Goal: Task Accomplishment & Management: Manage account settings

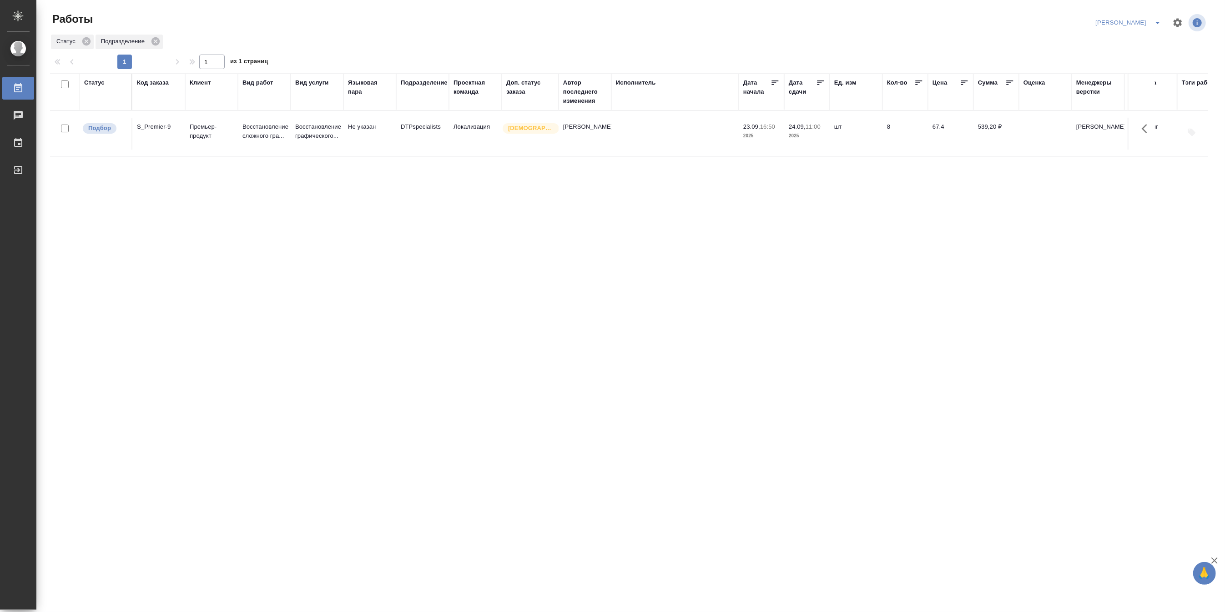
click at [357, 144] on td "Не указан" at bounding box center [369, 134] width 53 height 32
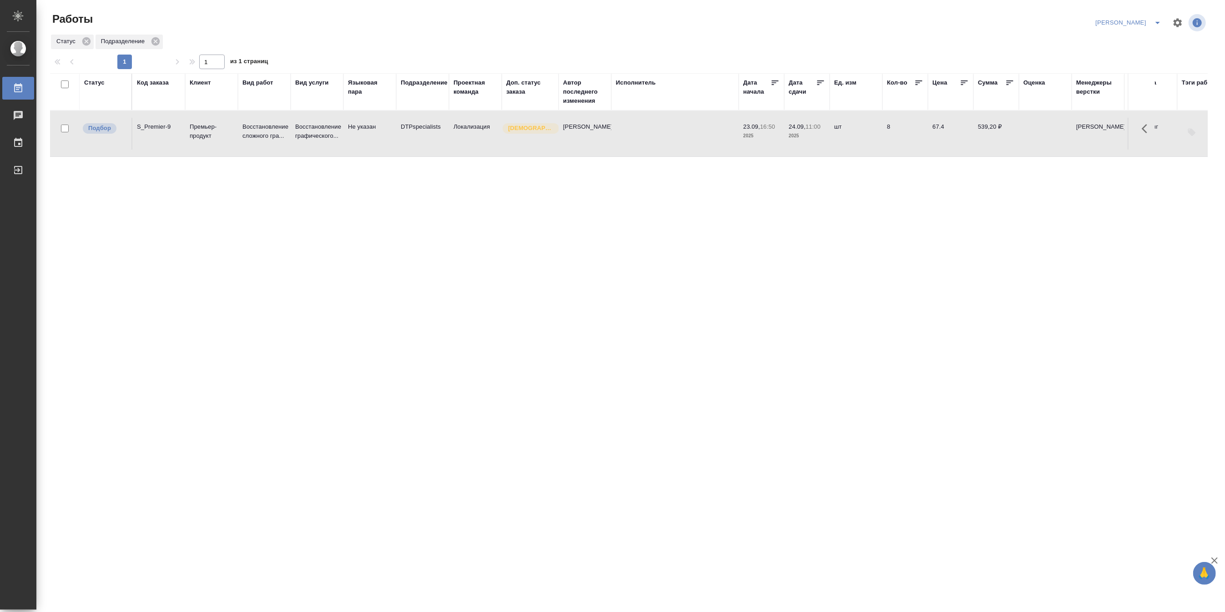
click at [357, 144] on td "Не указан" at bounding box center [369, 134] width 53 height 32
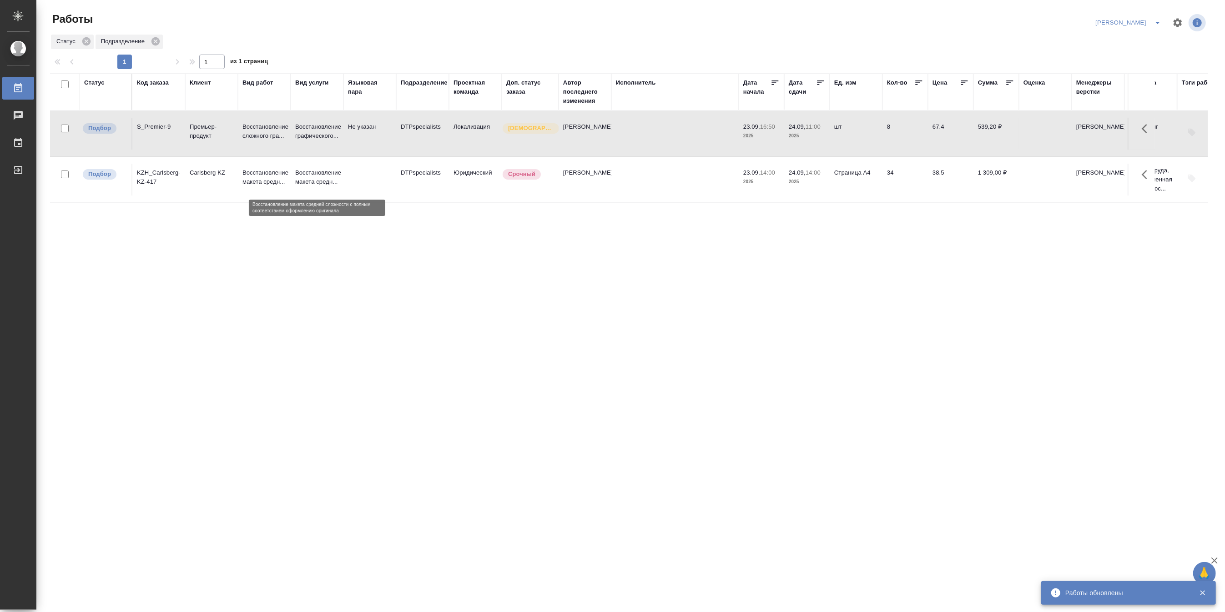
click at [320, 187] on p "Восстановление макета средн..." at bounding box center [317, 177] width 44 height 18
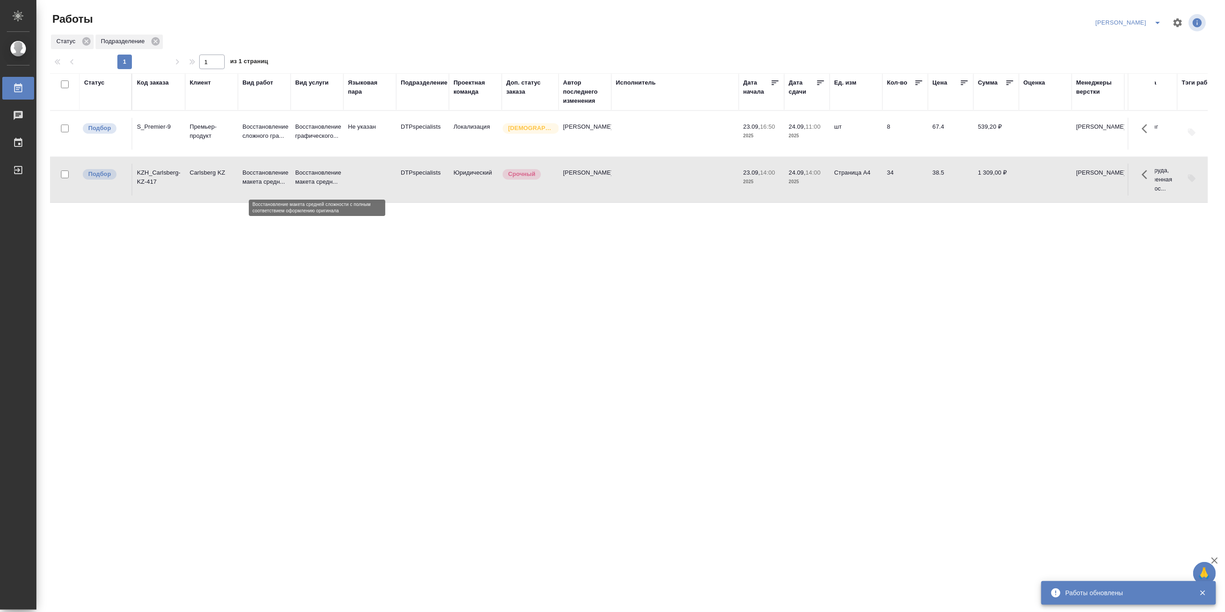
click at [320, 187] on p "Восстановление макета средн..." at bounding box center [317, 177] width 44 height 18
click at [260, 185] on p "Восстановление макета средн..." at bounding box center [264, 177] width 44 height 18
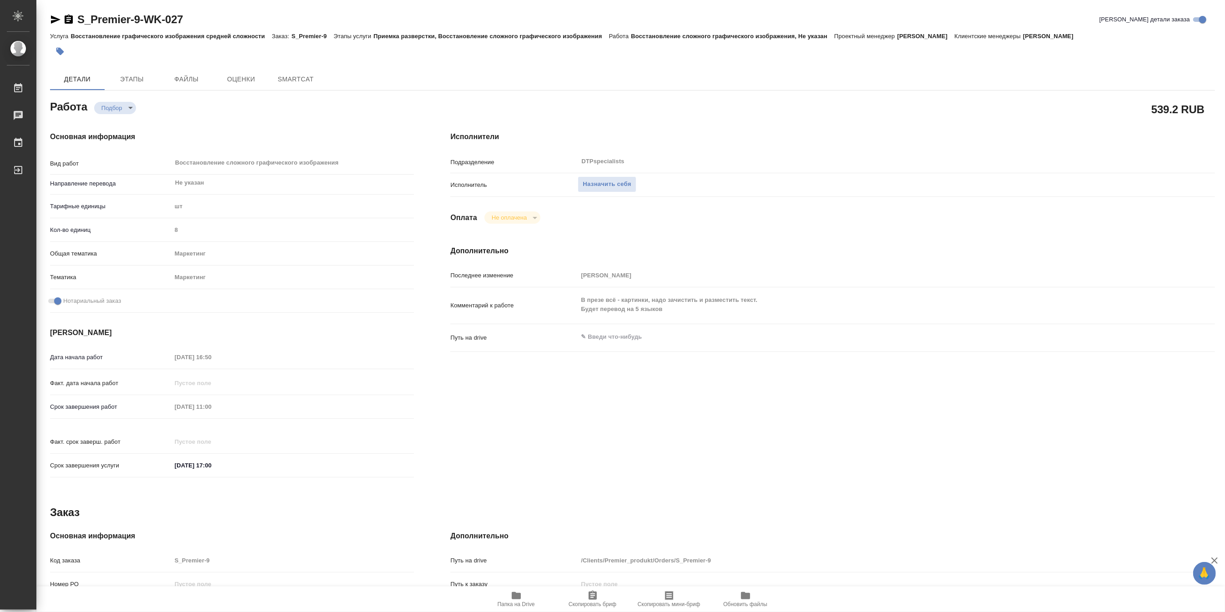
type textarea "x"
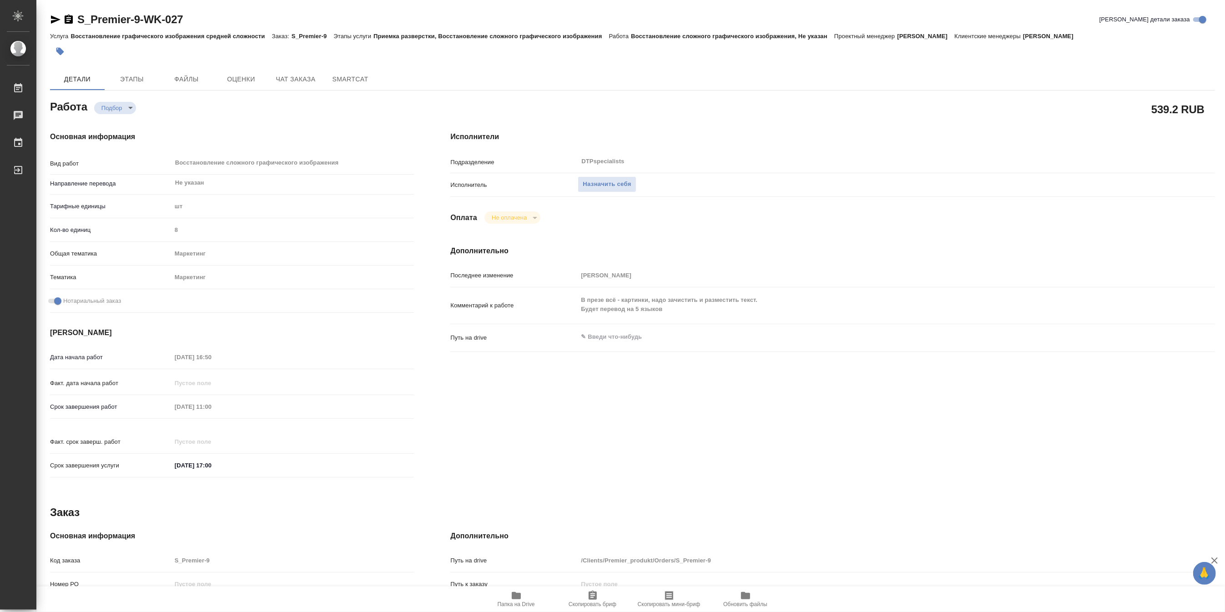
type textarea "x"
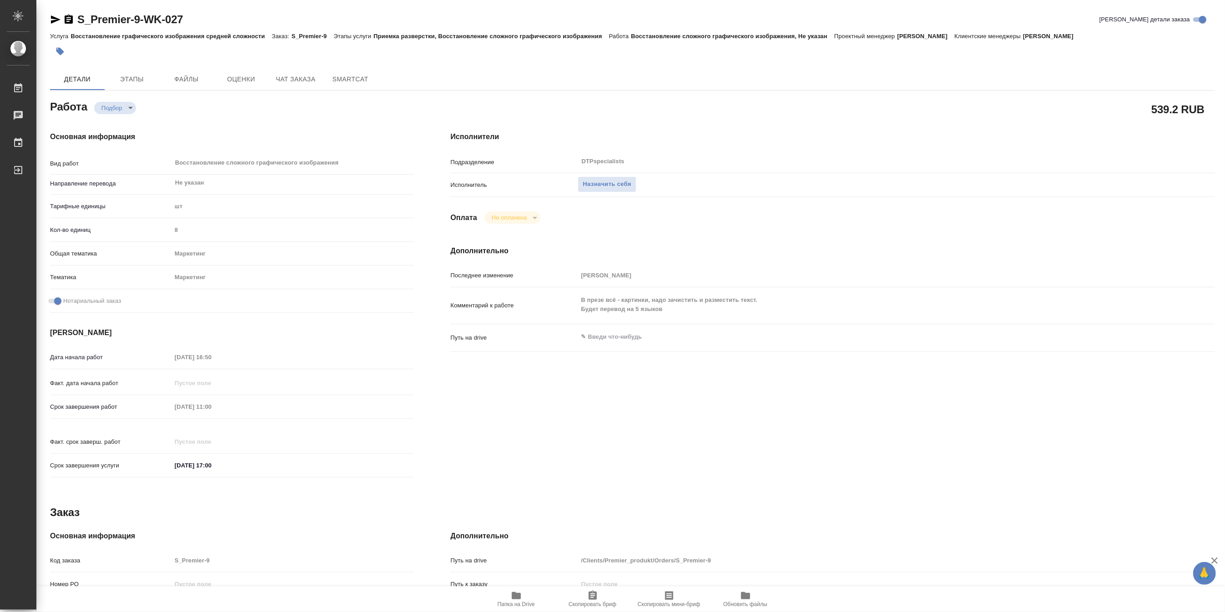
type textarea "x"
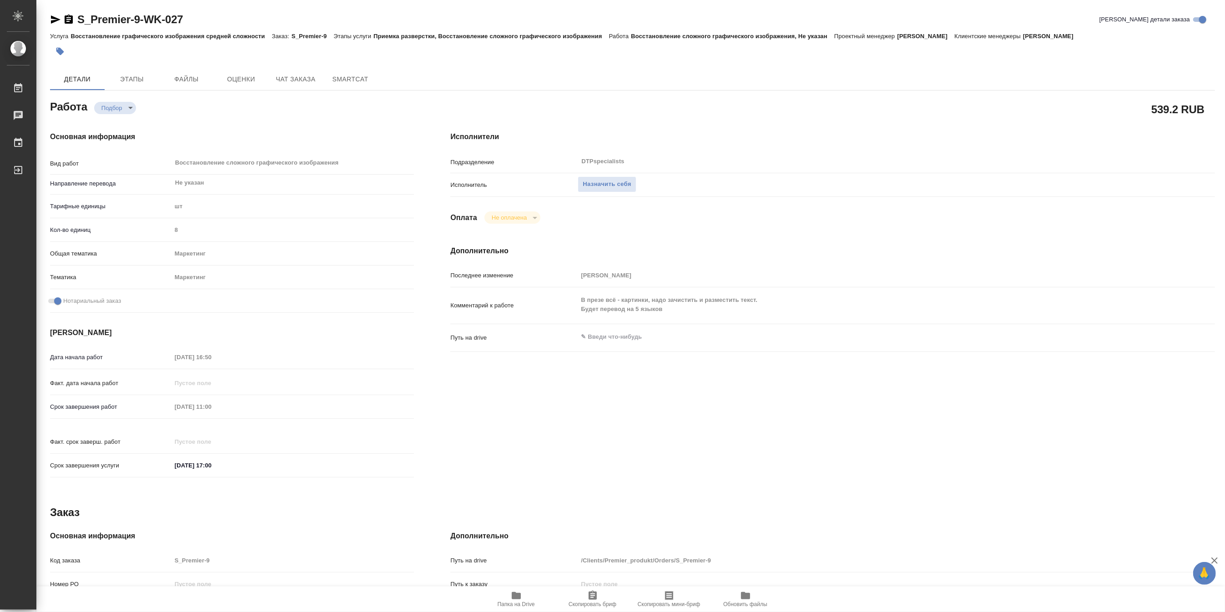
click at [520, 605] on span "Папка на Drive" at bounding box center [516, 604] width 37 height 6
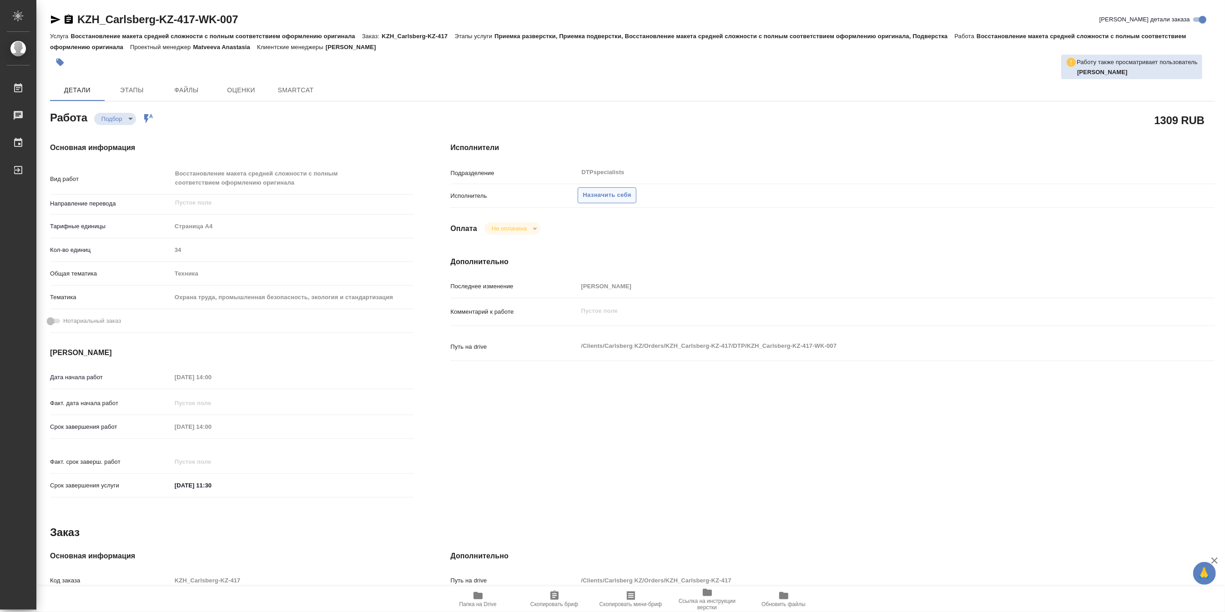
type textarea "x"
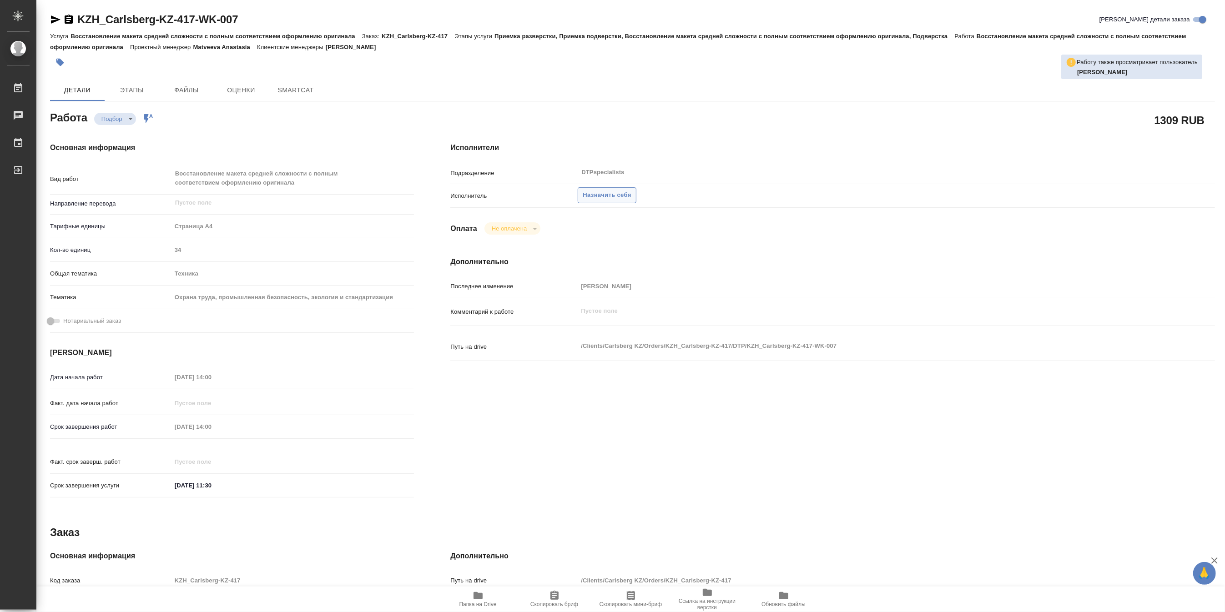
type textarea "x"
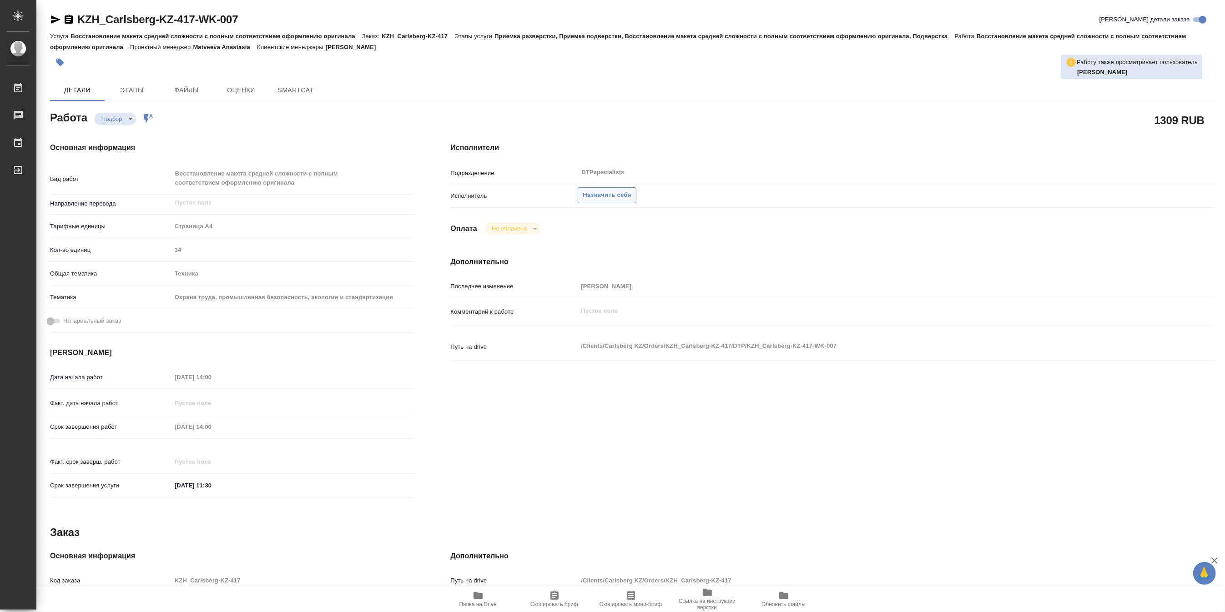
type textarea "x"
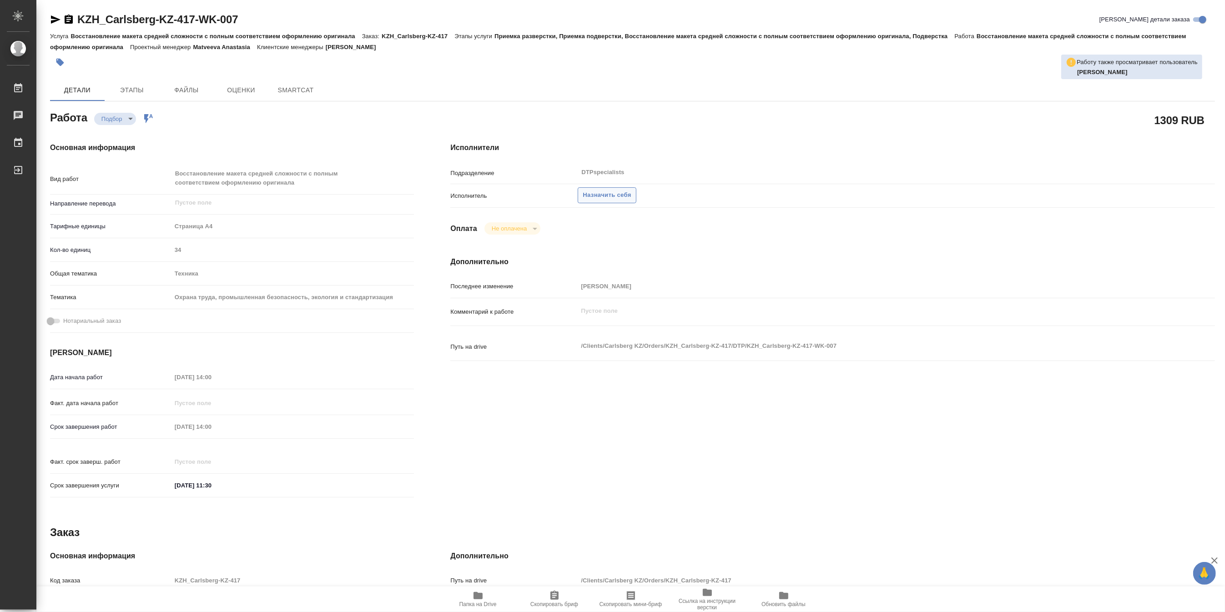
type textarea "x"
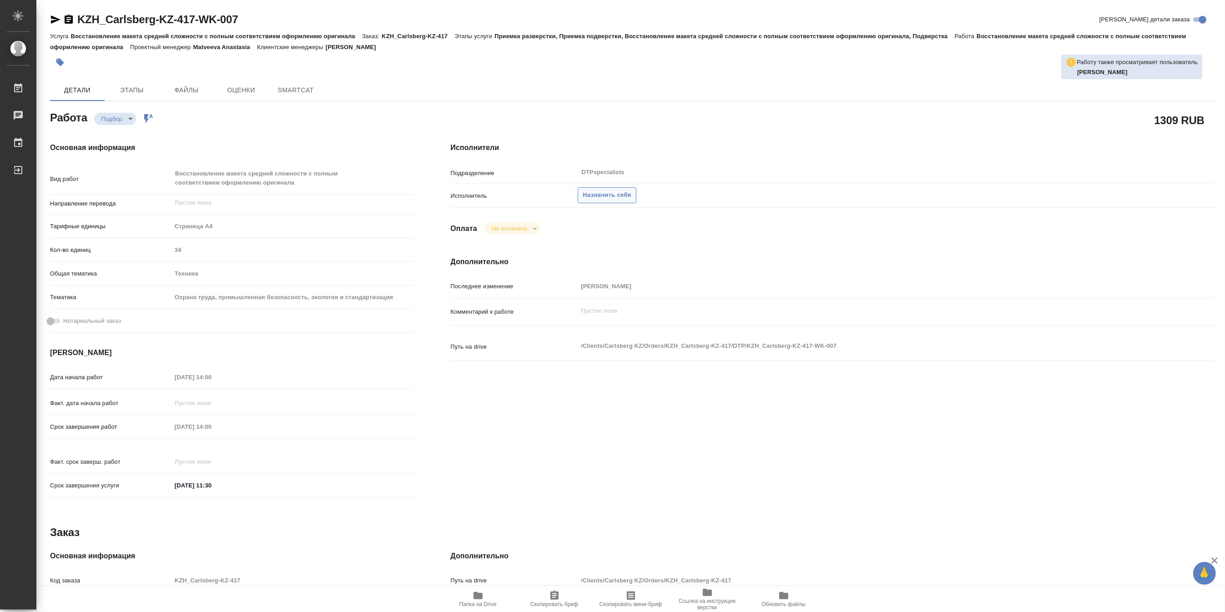
click at [600, 197] on span "Назначить себя" at bounding box center [607, 195] width 48 height 10
type textarea "x"
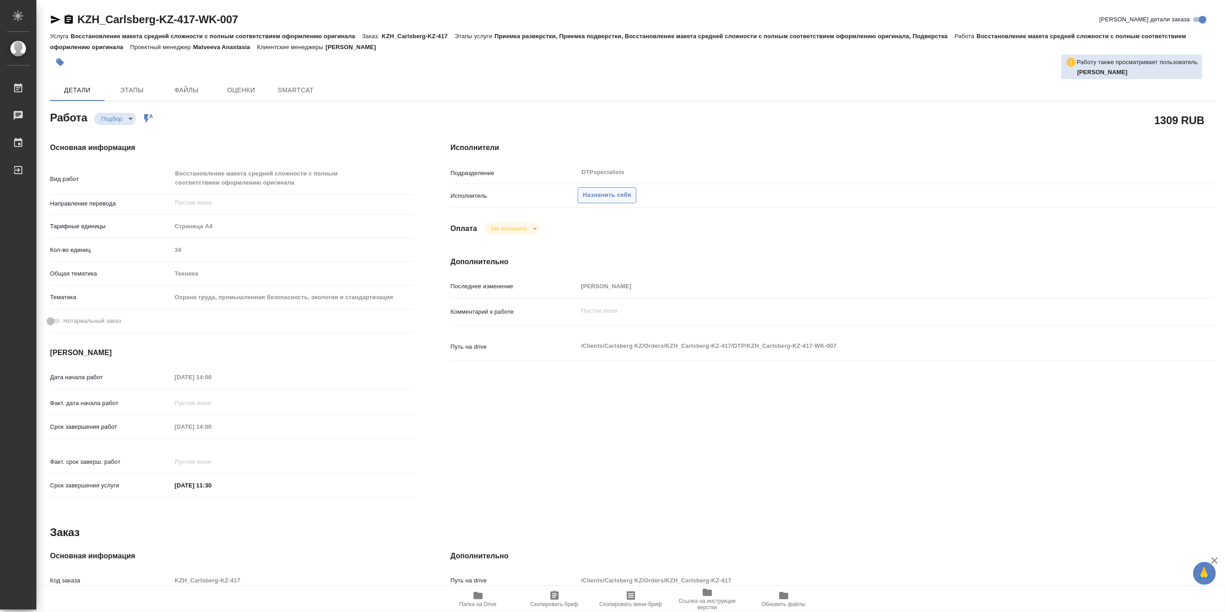
type textarea "x"
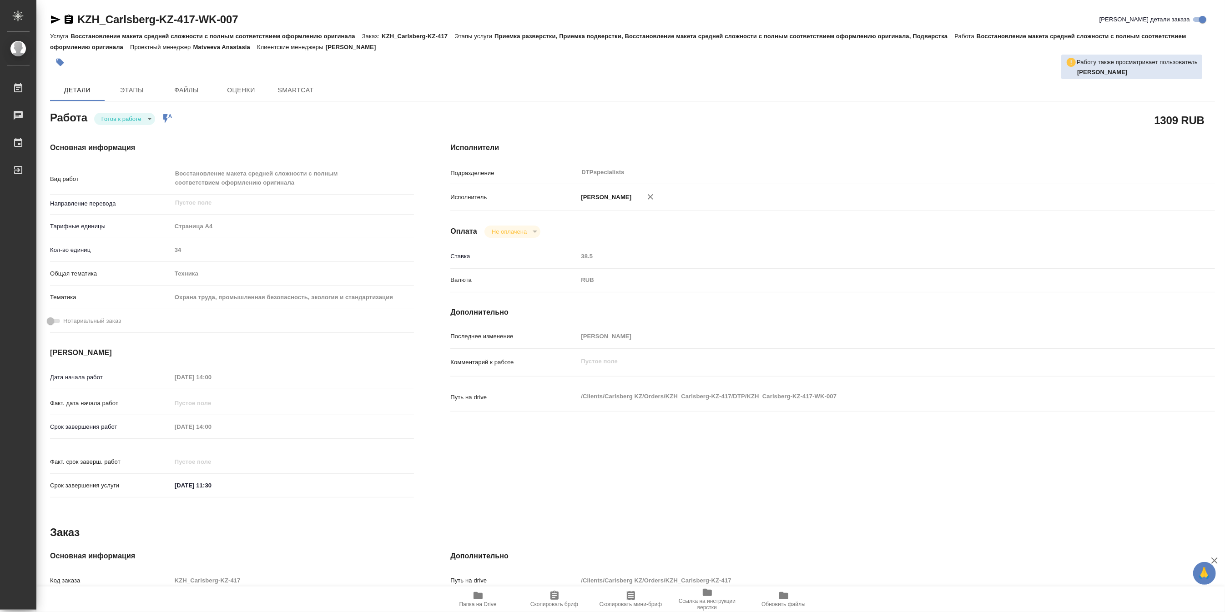
type textarea "x"
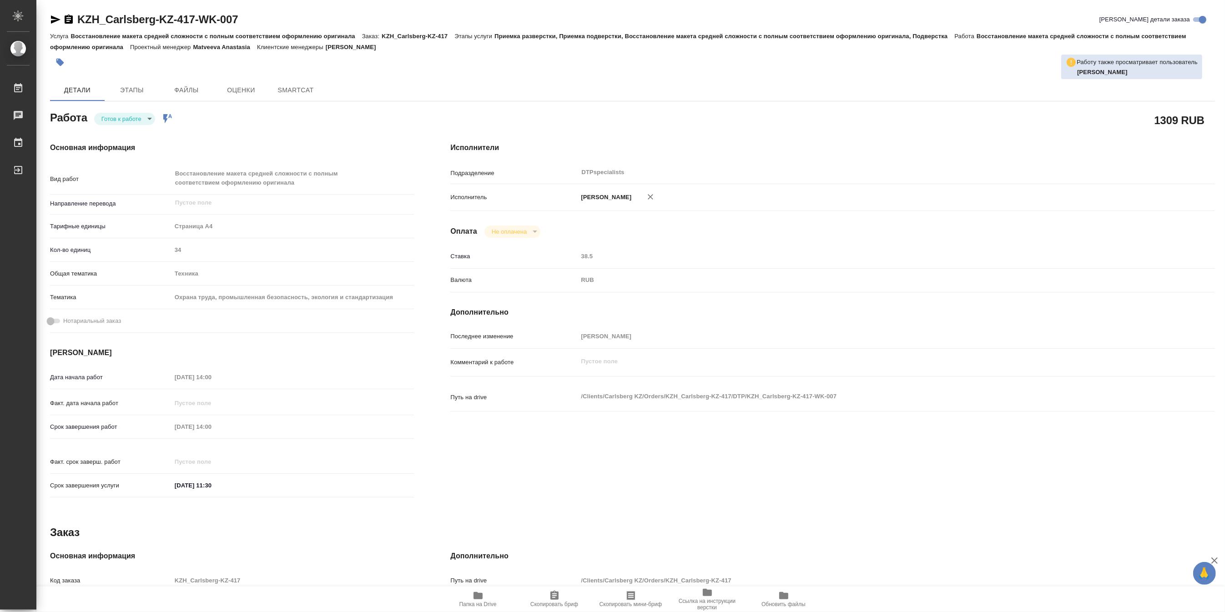
type textarea "x"
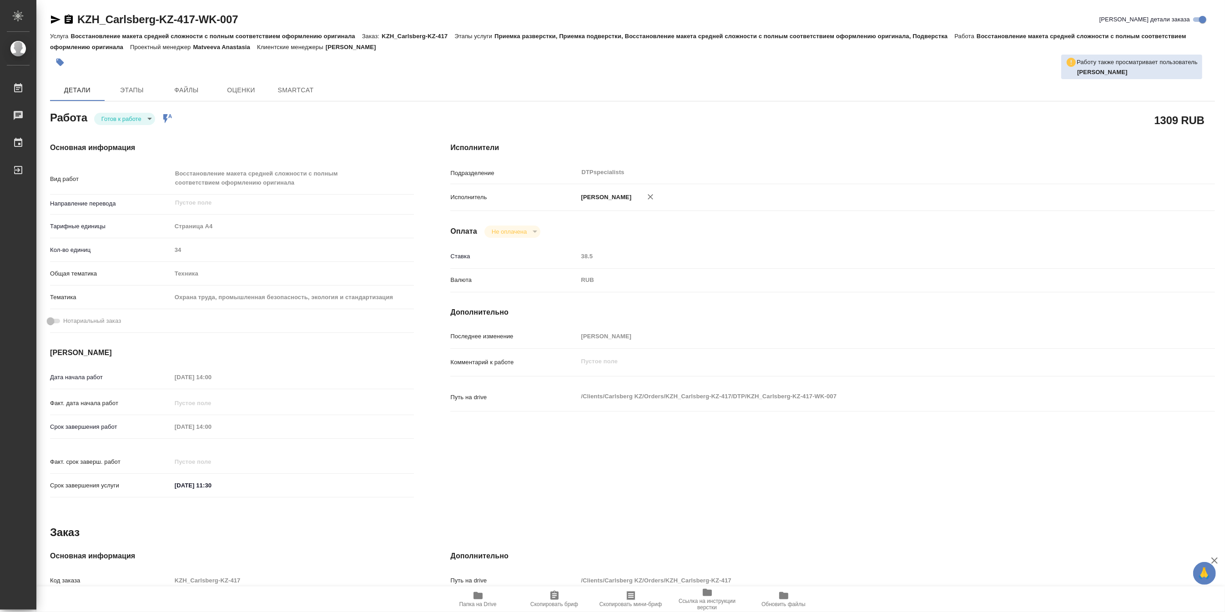
type textarea "x"
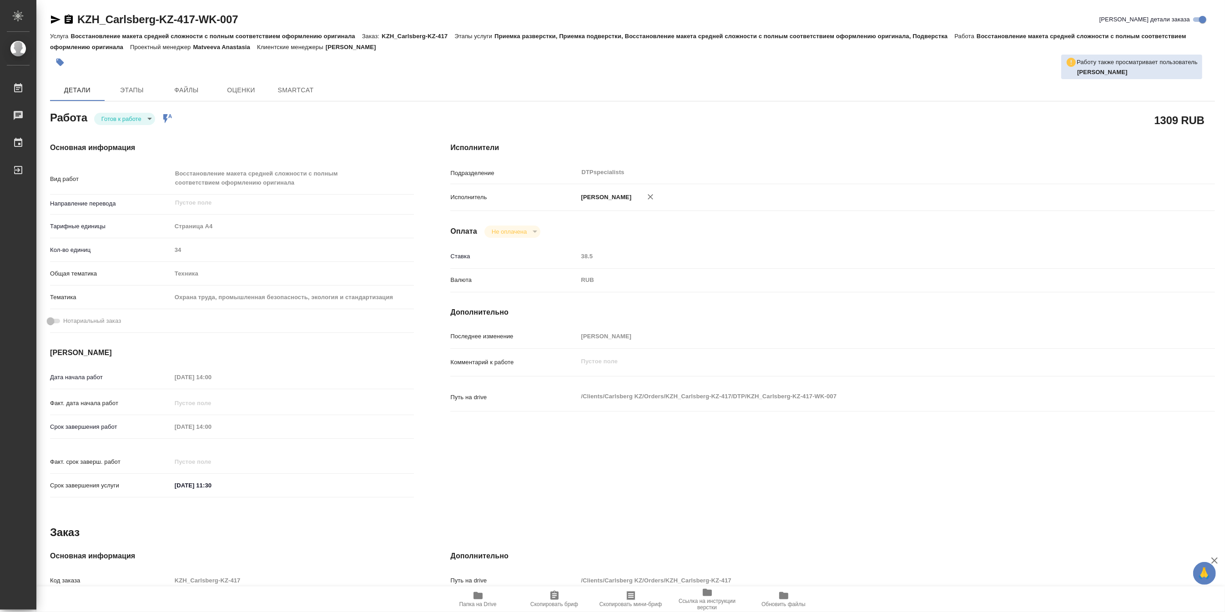
type textarea "x"
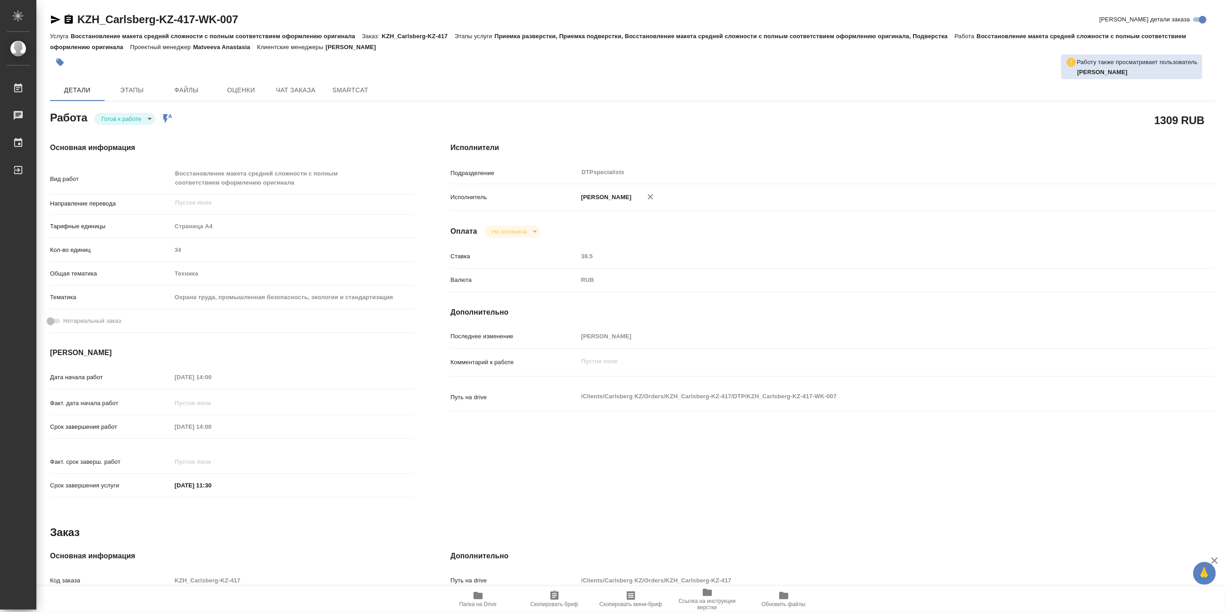
click at [469, 604] on span "Папка на Drive" at bounding box center [477, 604] width 37 height 6
type textarea "x"
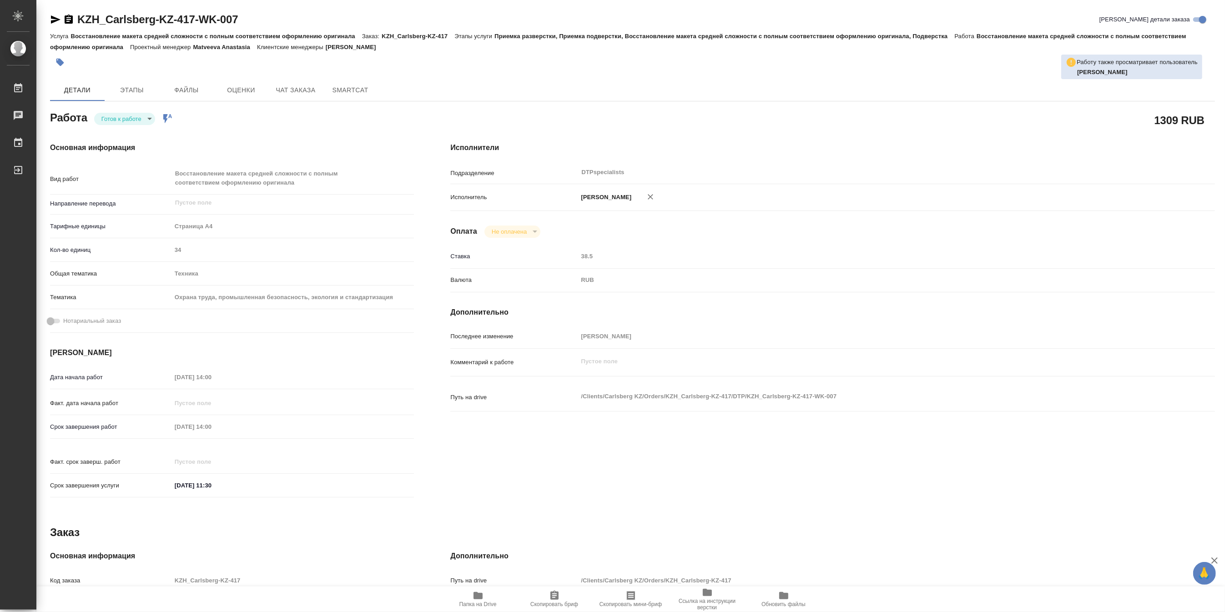
type textarea "x"
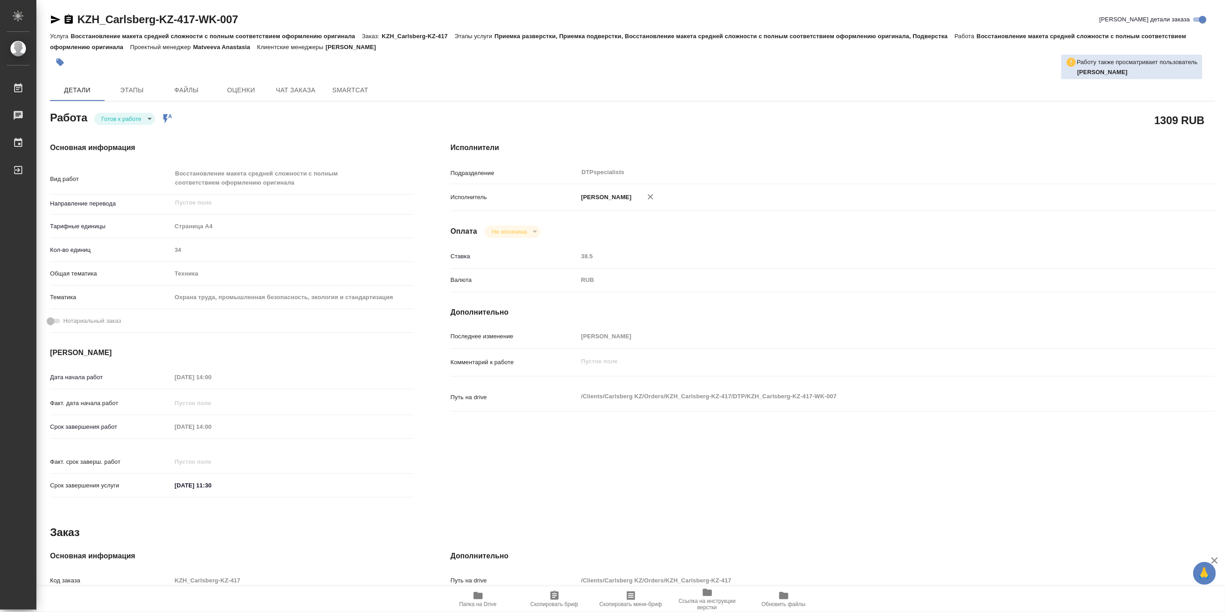
type textarea "x"
click at [476, 599] on icon "button" at bounding box center [478, 595] width 9 height 7
click at [282, 87] on span "Чат заказа" at bounding box center [296, 90] width 44 height 11
type textarea "x"
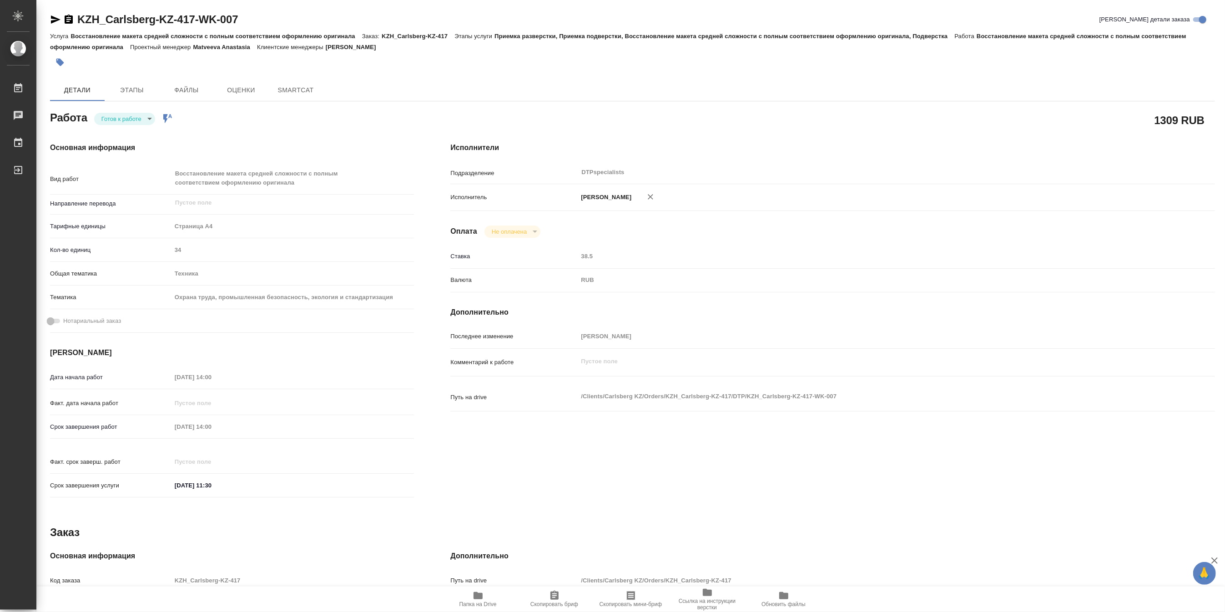
type textarea "x"
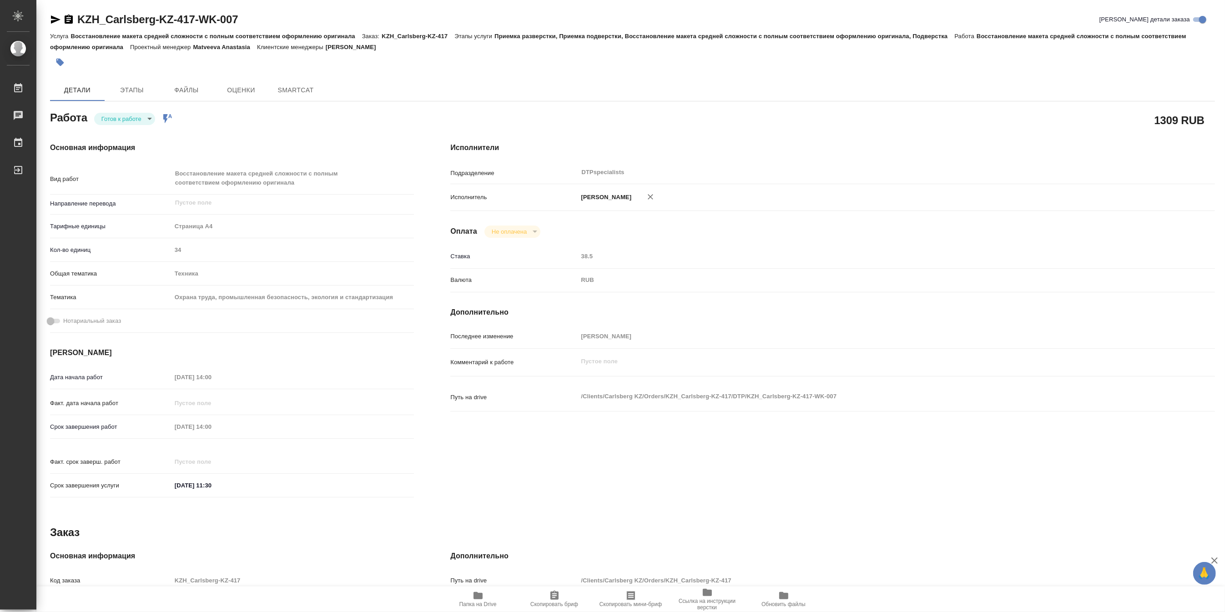
type textarea "x"
click at [286, 86] on span "Чат заказа" at bounding box center [296, 90] width 44 height 11
type textarea "x"
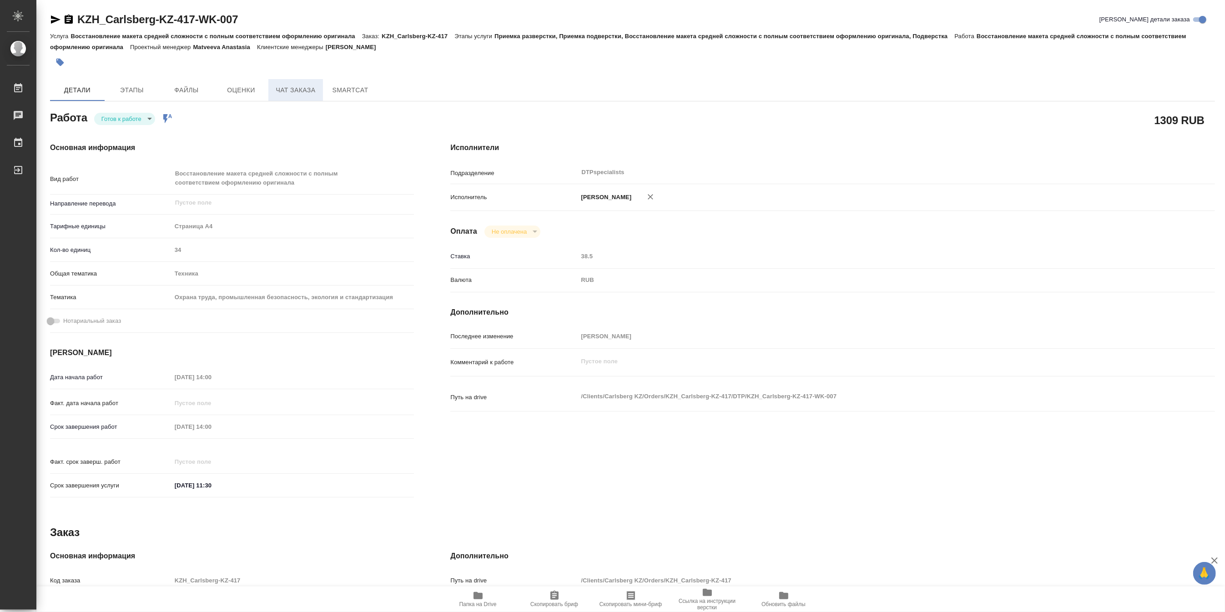
type textarea "x"
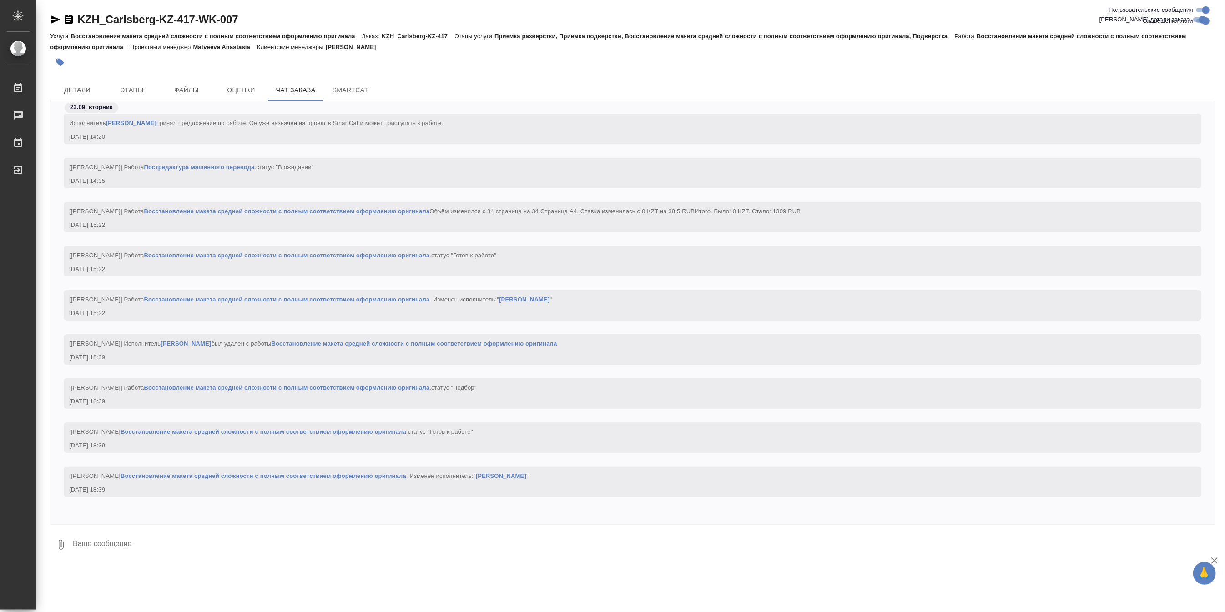
scroll to position [2008, 0]
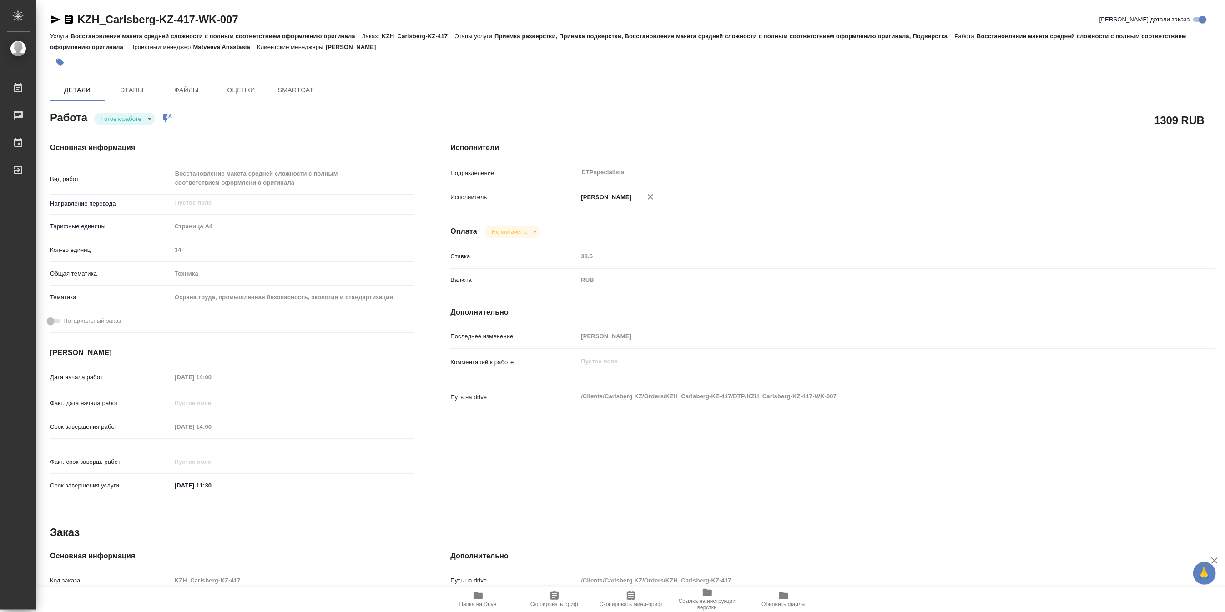
type textarea "x"
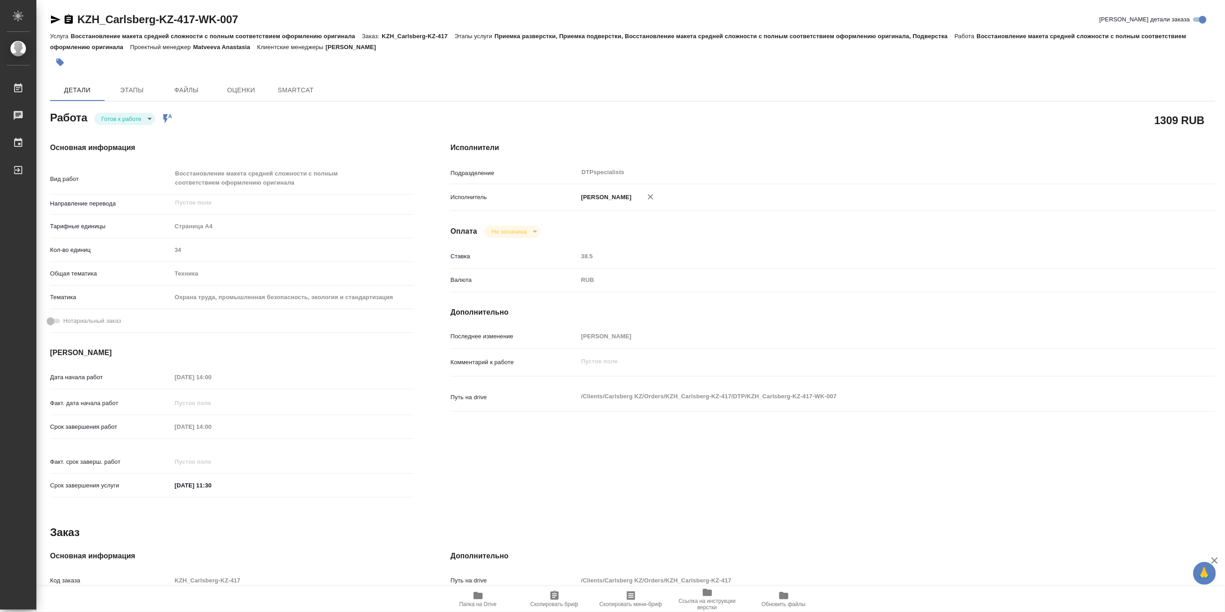
type textarea "x"
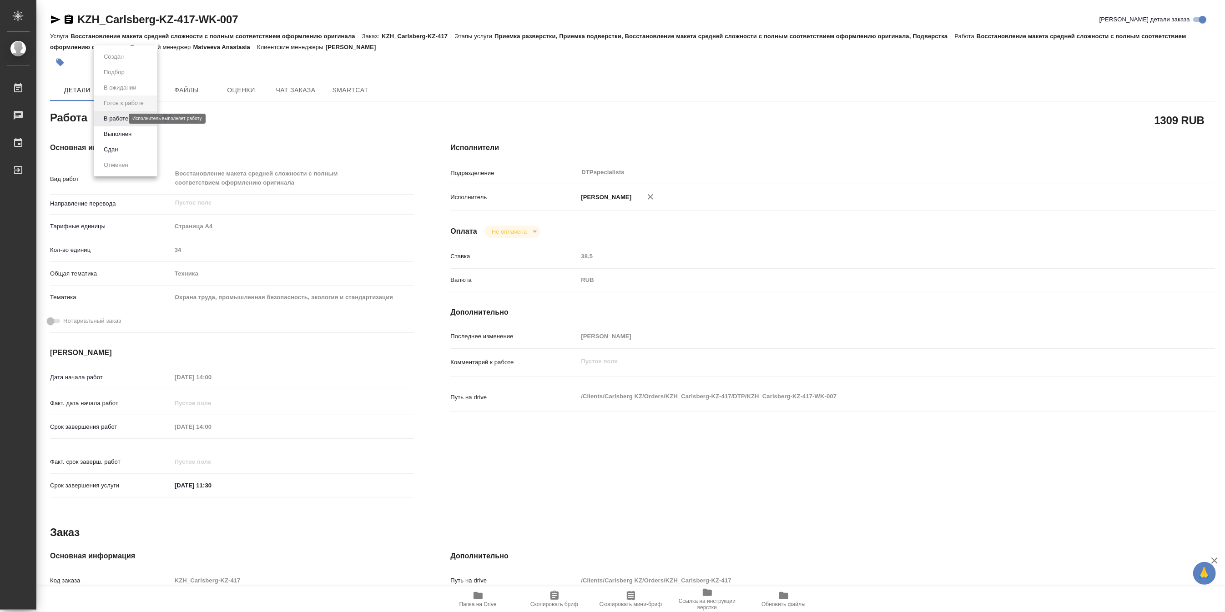
click at [111, 119] on body "🙏 .cls-1 fill:#fff; AWATERA [PERSON_NAME] Чаты График Выйти KZH_Carlsberg-KZ-41…" at bounding box center [612, 306] width 1225 height 612
click at [110, 119] on button "В работе" at bounding box center [116, 119] width 30 height 10
type textarea "x"
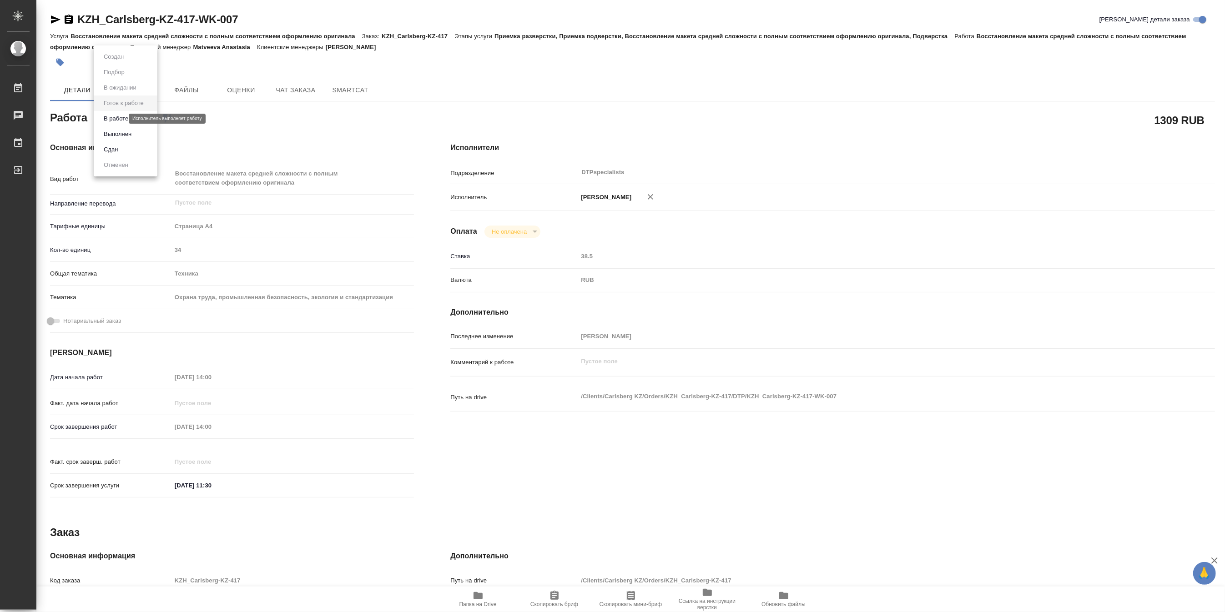
type textarea "x"
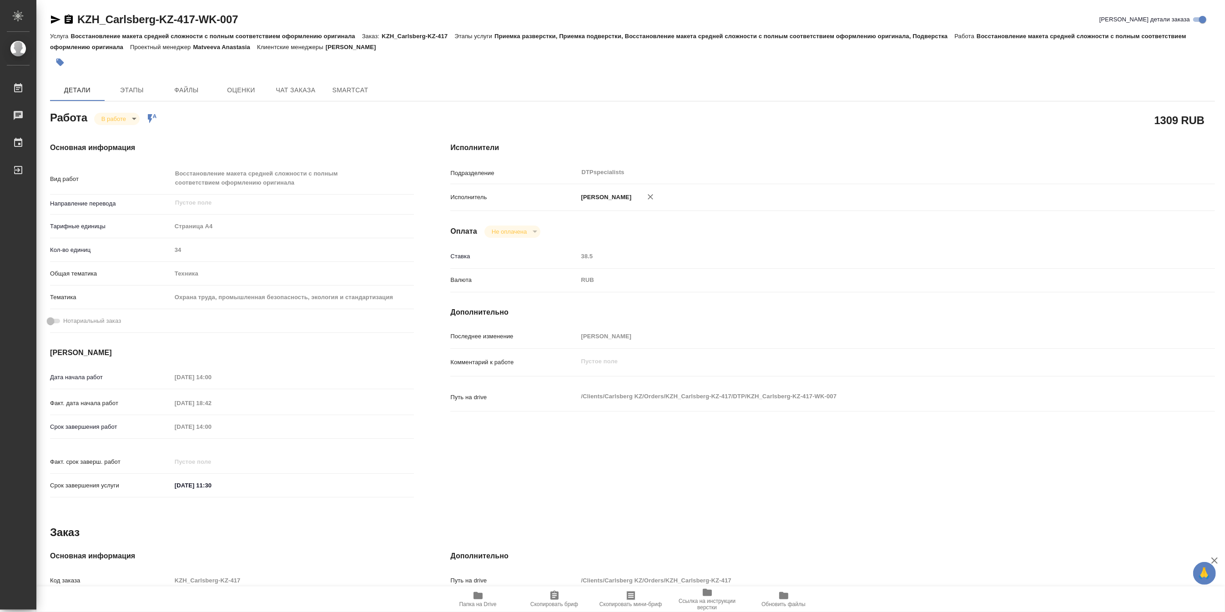
type textarea "x"
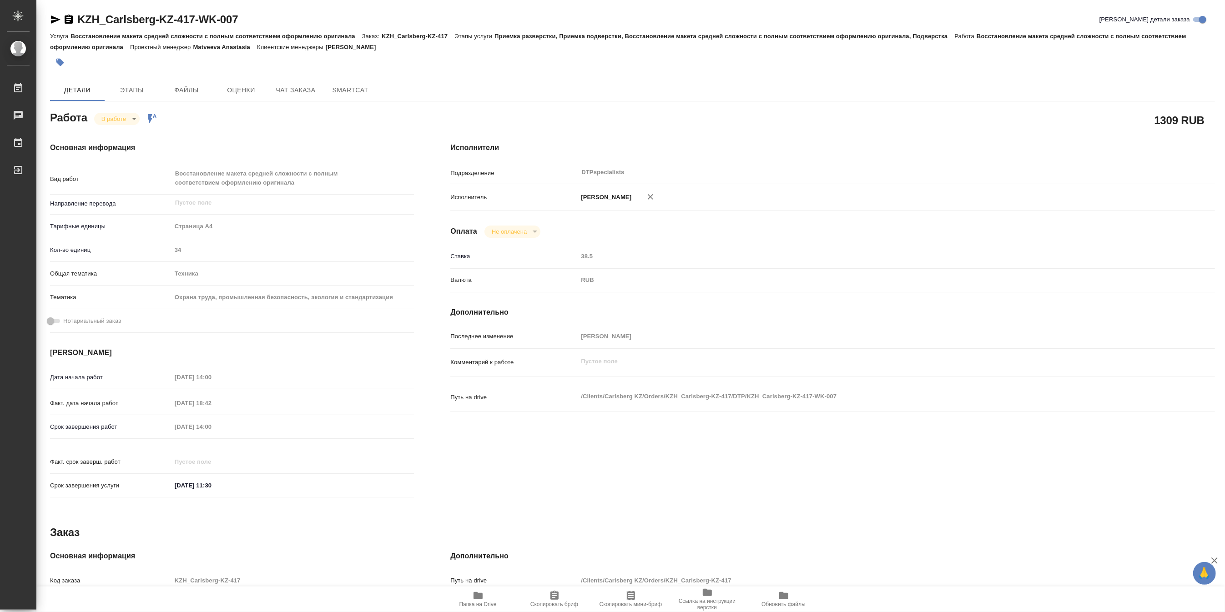
type textarea "x"
